Goal: Task Accomplishment & Management: Manage account settings

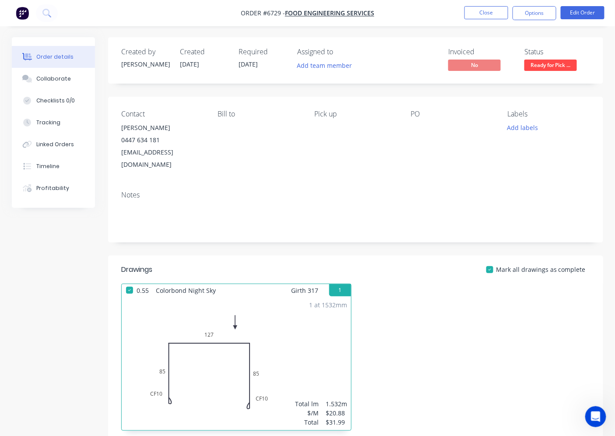
click at [451, 233] on div "Created by [PERSON_NAME] Created [DATE] Required [DATE] Assigned to Add team me…" at bounding box center [355, 309] width 495 height 545
click at [499, 12] on button "Close" at bounding box center [486, 12] width 44 height 13
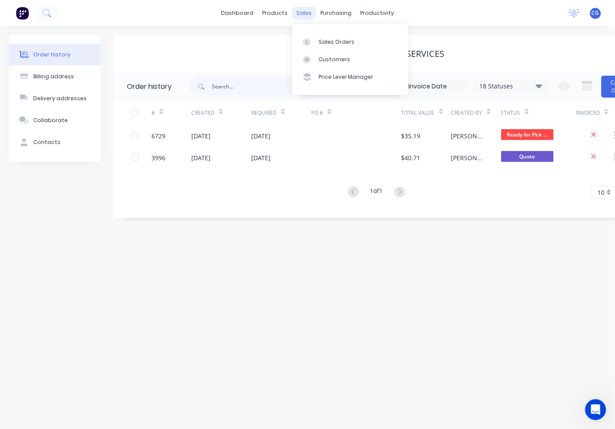
click at [307, 11] on div "sales" at bounding box center [304, 13] width 24 height 13
click at [337, 38] on div "Sales Orders" at bounding box center [337, 42] width 36 height 8
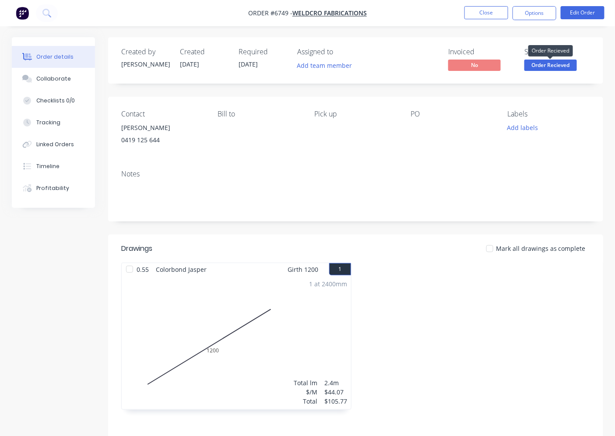
click at [554, 65] on span "Order Recieved" at bounding box center [550, 65] width 53 height 11
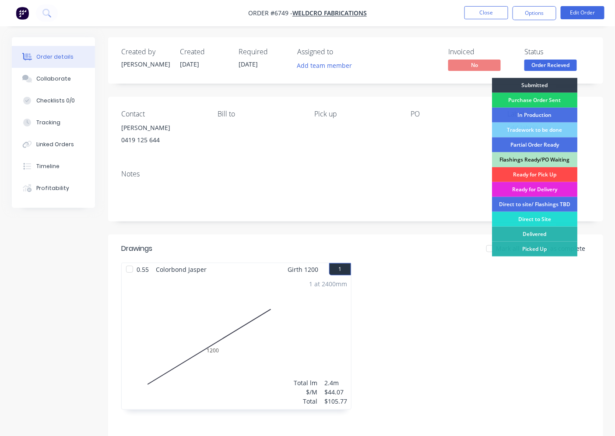
click at [523, 177] on div "Ready for Pick Up" at bounding box center [534, 174] width 85 height 15
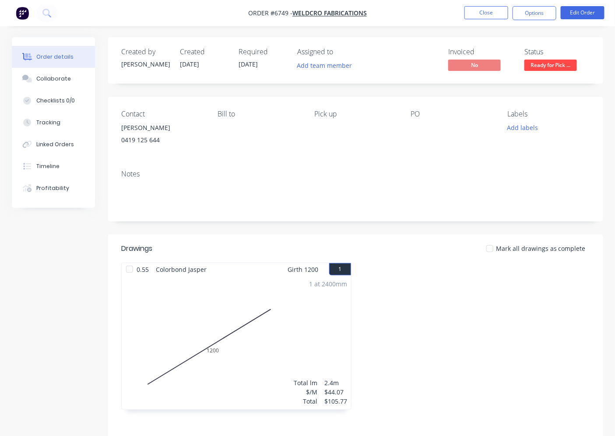
click at [492, 249] on div at bounding box center [490, 249] width 18 height 18
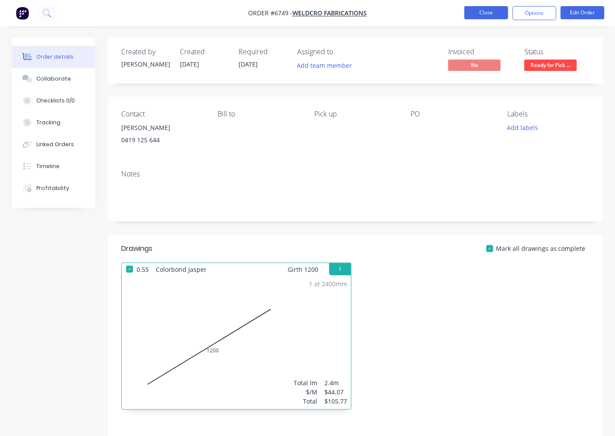
click at [482, 8] on button "Close" at bounding box center [486, 12] width 44 height 13
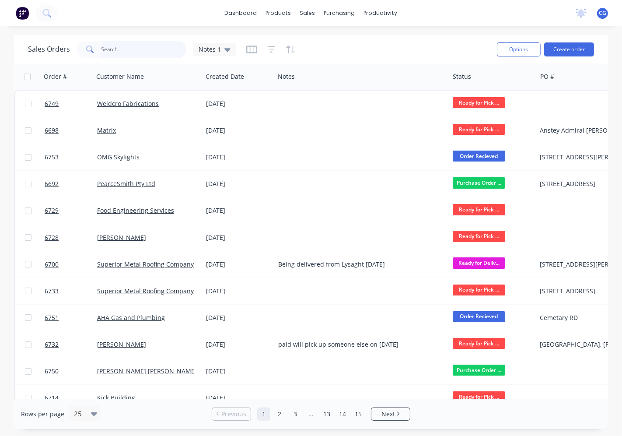
click at [124, 50] on input "text" at bounding box center [144, 50] width 85 height 18
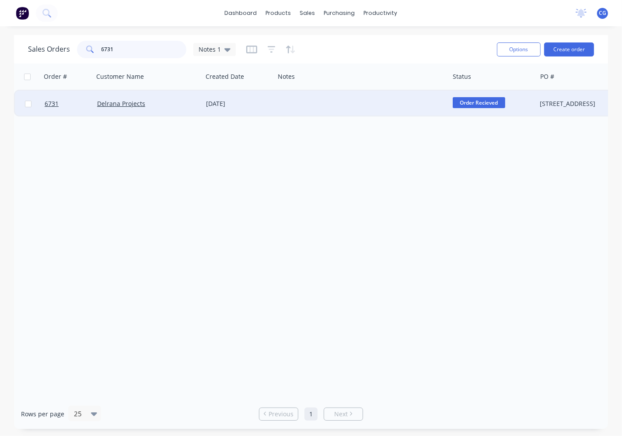
type input "6731"
click at [260, 101] on div "[DATE]" at bounding box center [238, 103] width 65 height 9
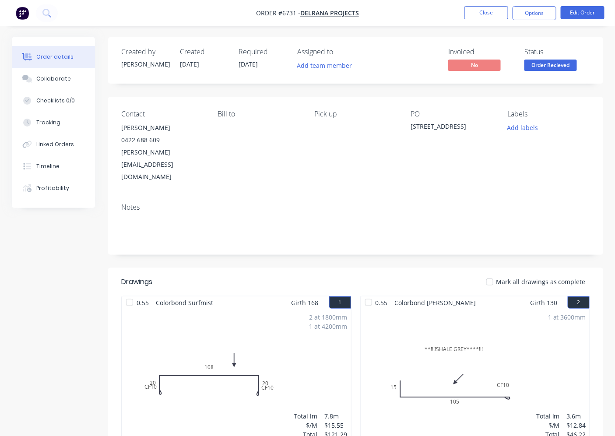
click at [494, 273] on div at bounding box center [490, 282] width 18 height 18
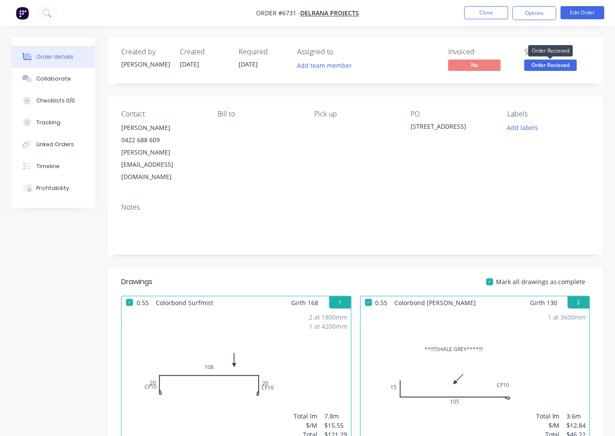
click at [554, 71] on button "Order Recieved" at bounding box center [550, 66] width 53 height 13
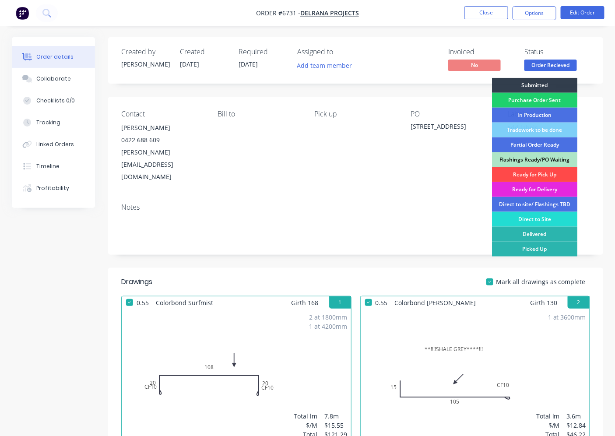
click at [529, 174] on div "Ready for Pick Up" at bounding box center [534, 174] width 85 height 15
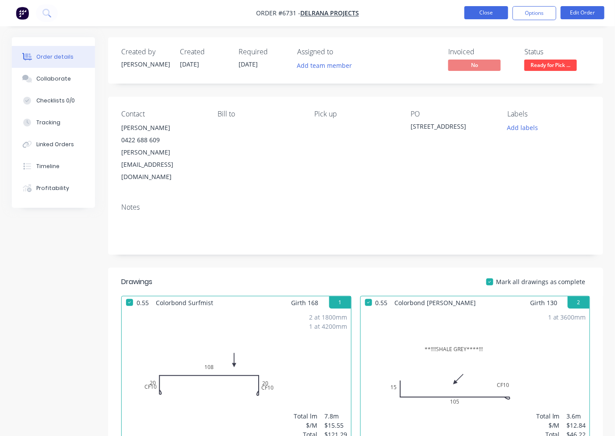
click at [483, 11] on button "Close" at bounding box center [486, 12] width 44 height 13
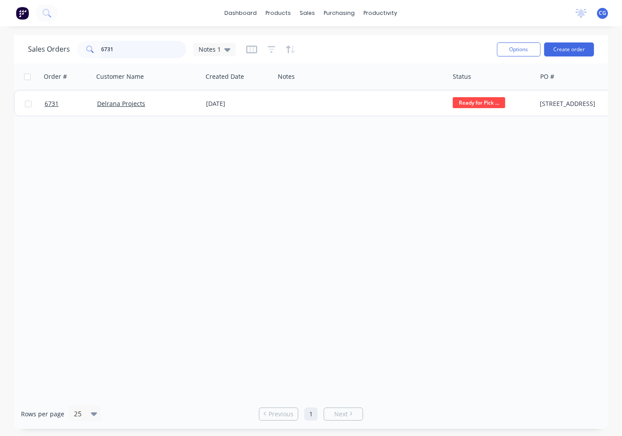
click at [117, 46] on input "6731" at bounding box center [144, 50] width 85 height 18
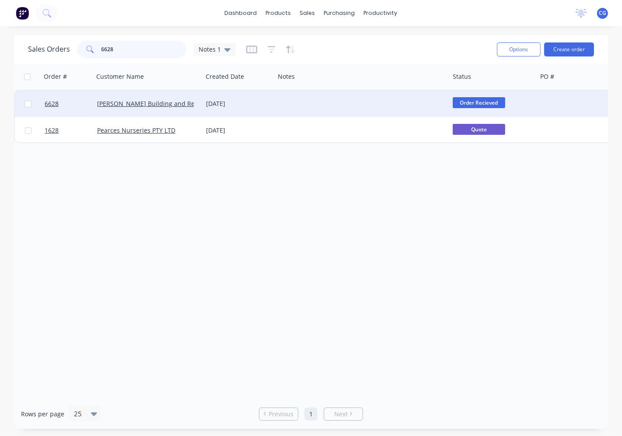
type input "6628"
click at [300, 101] on div at bounding box center [362, 104] width 175 height 26
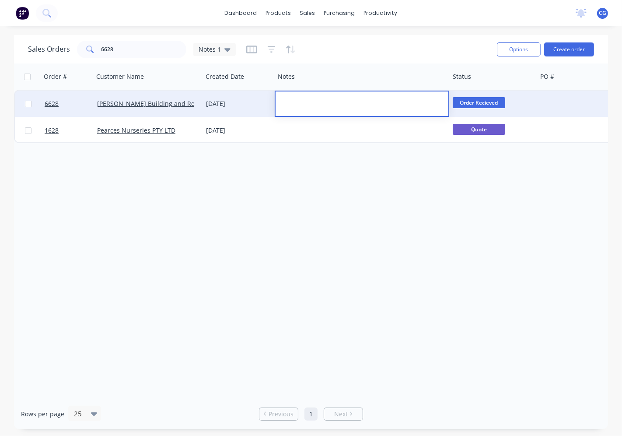
click at [223, 103] on div "22 Aug 2025" at bounding box center [238, 103] width 65 height 9
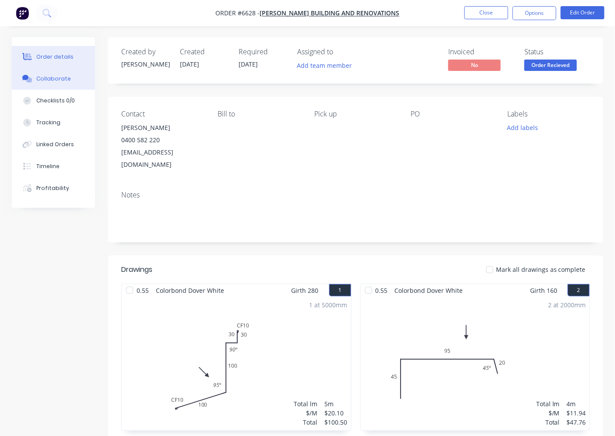
click at [63, 84] on button "Collaborate" at bounding box center [53, 79] width 83 height 22
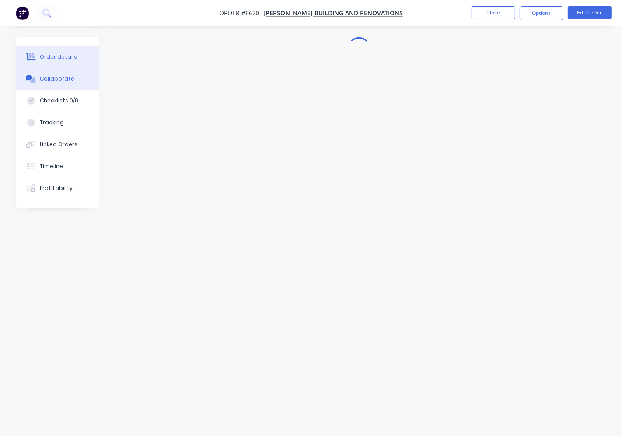
click at [62, 51] on button "Order details" at bounding box center [57, 57] width 83 height 22
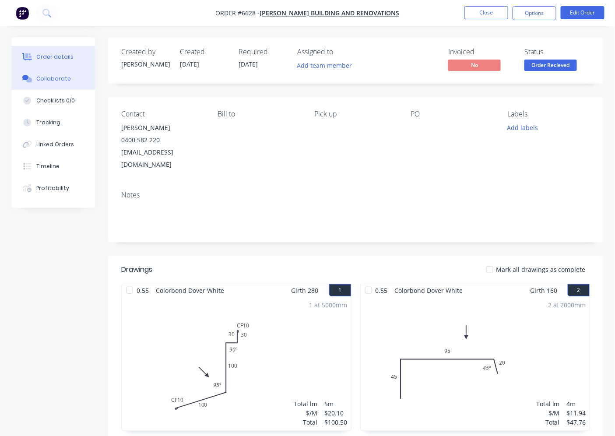
click at [58, 78] on div "Collaborate" at bounding box center [53, 79] width 35 height 8
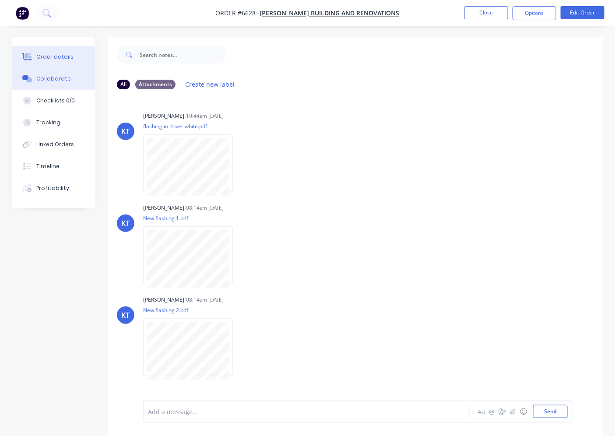
click at [58, 56] on div "Order details" at bounding box center [54, 57] width 37 height 8
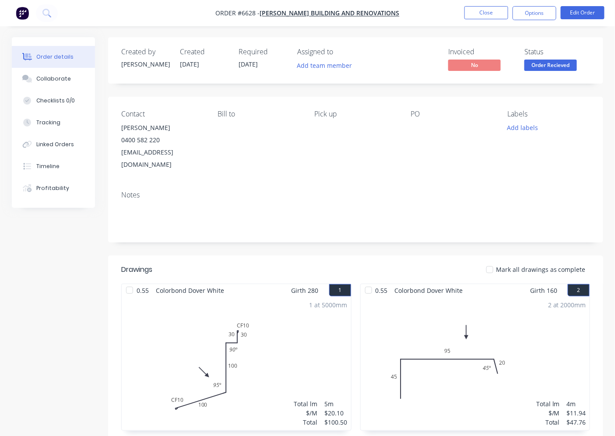
click at [494, 261] on div at bounding box center [490, 270] width 18 height 18
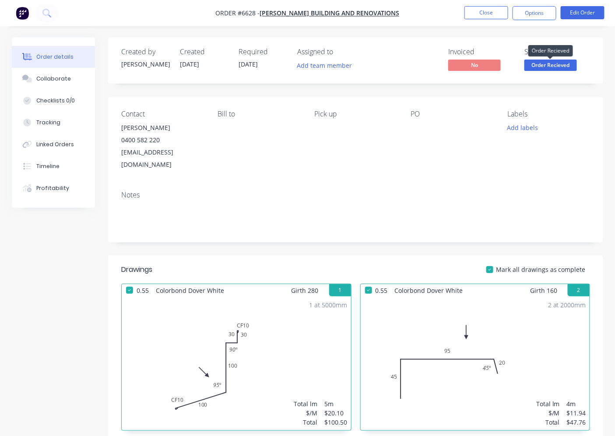
click at [551, 62] on span "Order Recieved" at bounding box center [550, 65] width 53 height 11
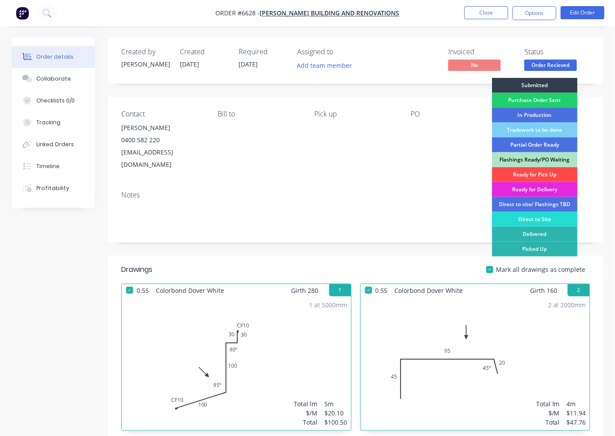
click at [544, 173] on div "Ready for Pick Up" at bounding box center [534, 174] width 85 height 15
